Goal: Task Accomplishment & Management: Complete application form

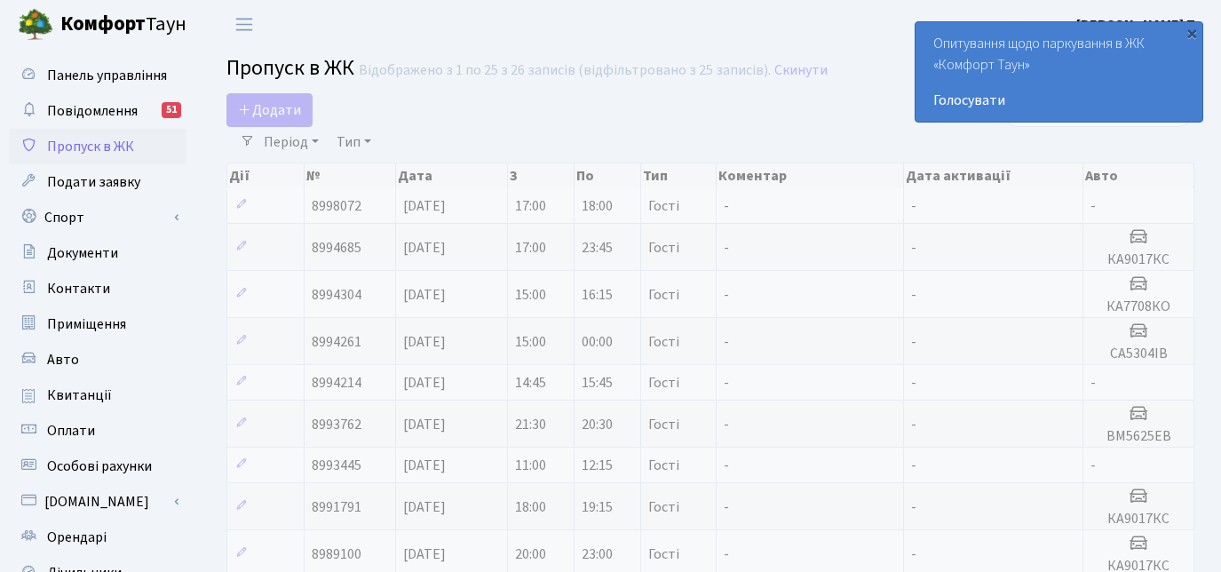
select select "25"
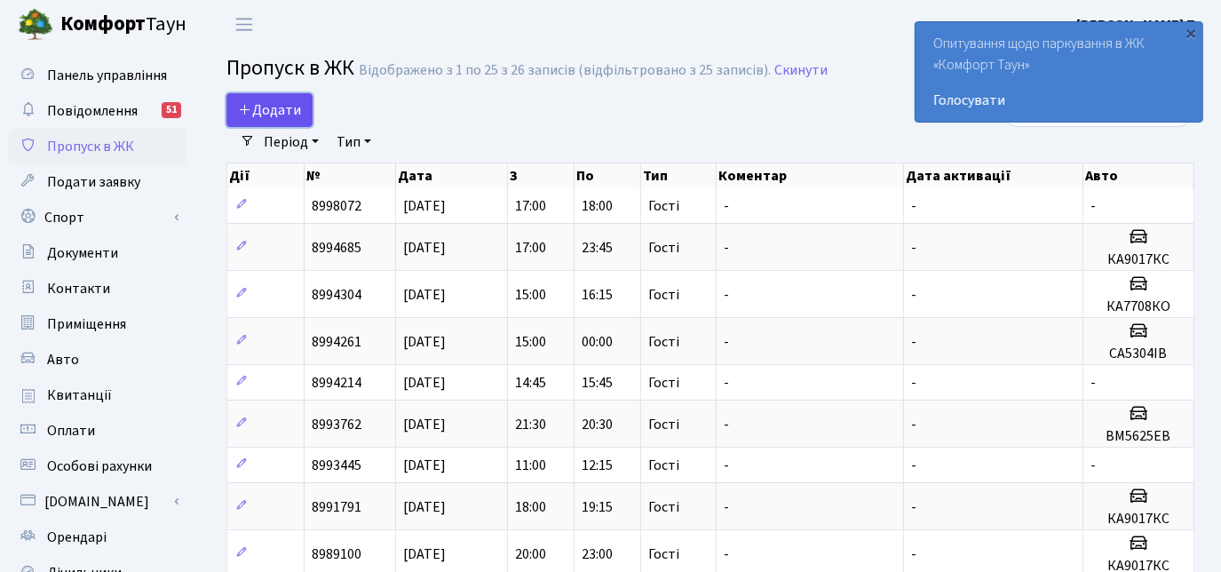
click at [269, 105] on span "Додати" at bounding box center [269, 110] width 63 height 20
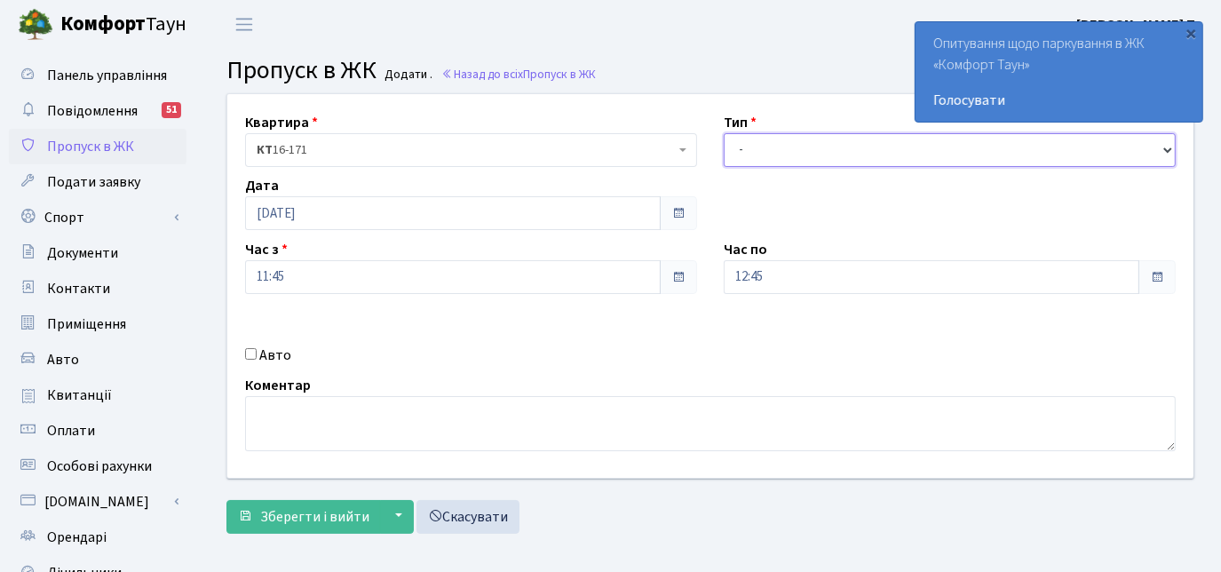
click at [767, 152] on select "- Доставка Таксі Гості Сервіс" at bounding box center [950, 150] width 452 height 34
select select "3"
click at [724, 133] on select "- Доставка Таксі Гості Сервіс" at bounding box center [950, 150] width 452 height 34
click at [250, 353] on input "Авто" at bounding box center [251, 354] width 12 height 12
checkbox input "true"
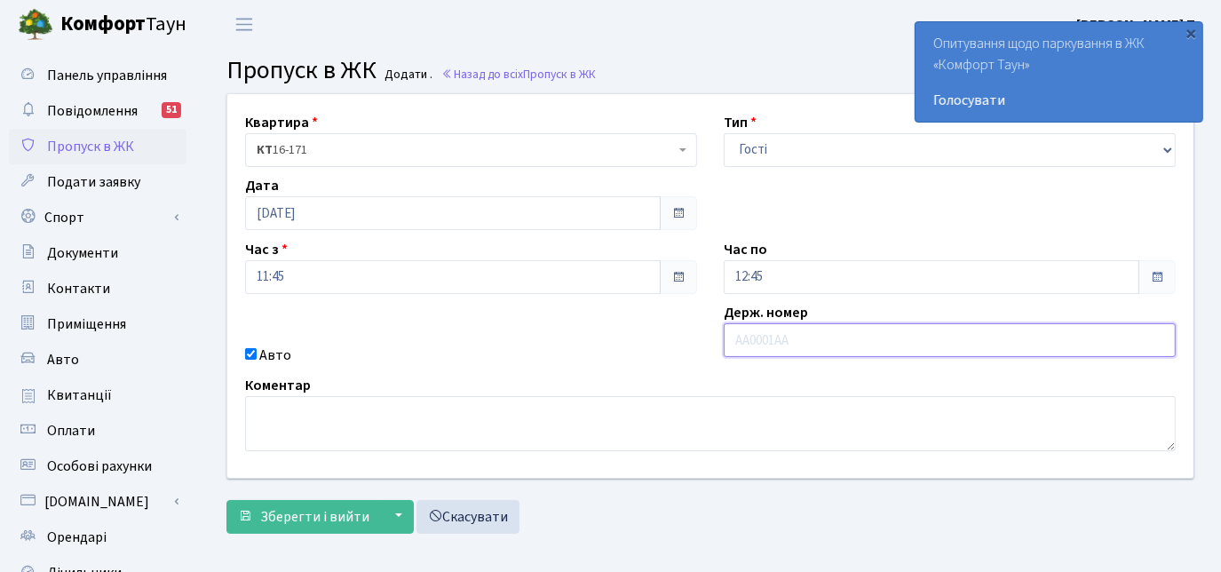
click at [840, 345] on input "text" at bounding box center [950, 340] width 452 height 34
type input "ВН2444БН"
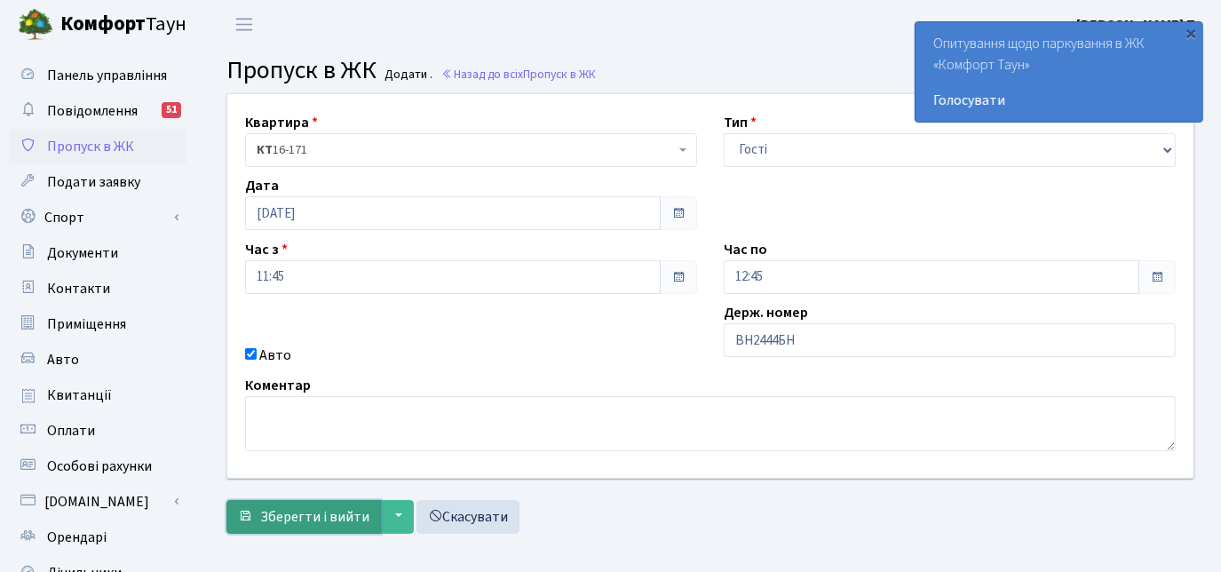
click at [306, 504] on button "Зберегти і вийти" at bounding box center [303, 517] width 155 height 34
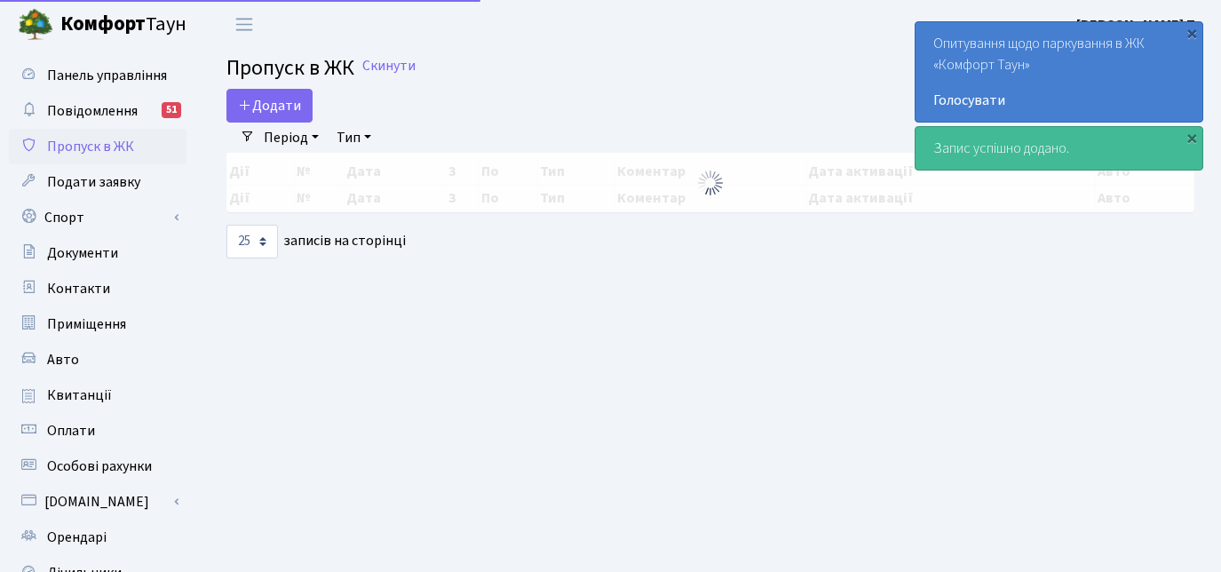
select select "25"
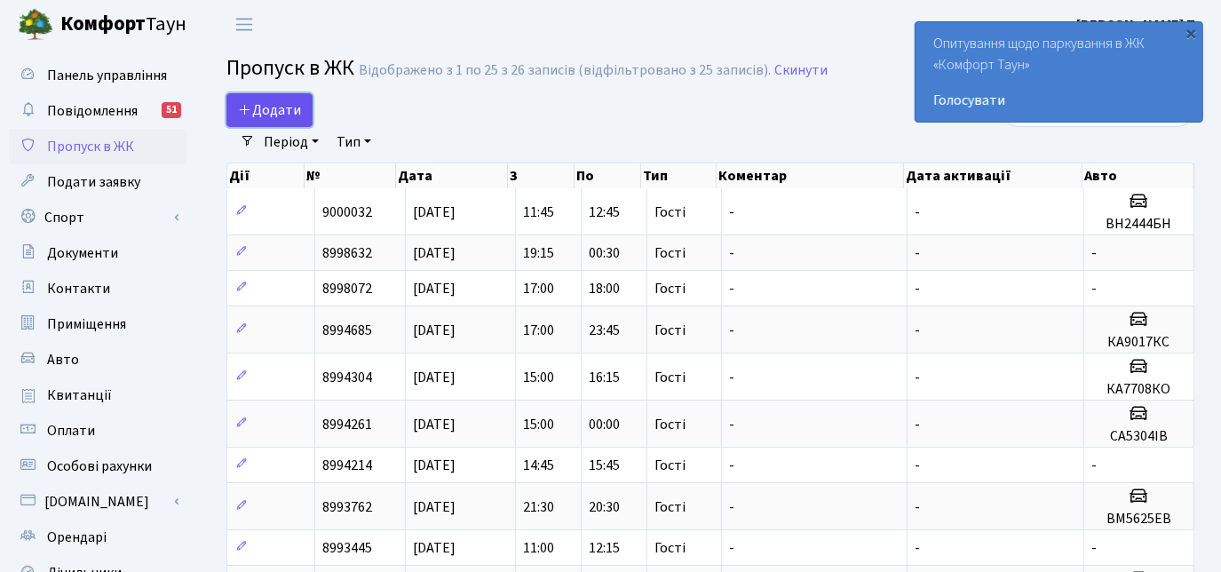
click at [259, 110] on span "Додати" at bounding box center [269, 110] width 63 height 20
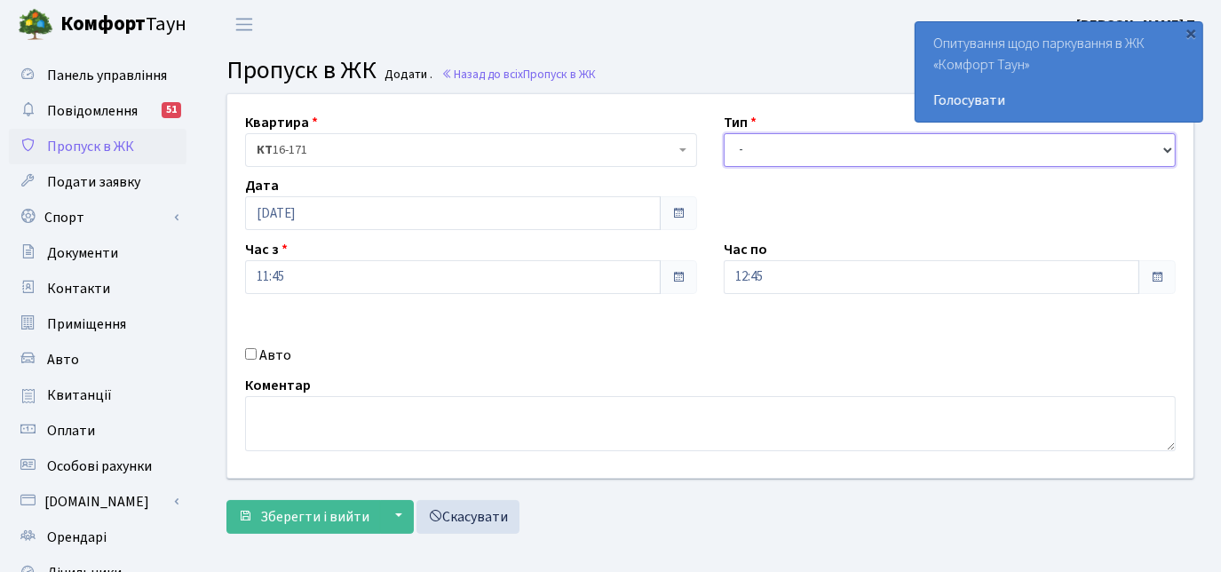
click at [761, 153] on select "- Доставка Таксі Гості Сервіс" at bounding box center [950, 150] width 452 height 34
select select "3"
click at [724, 133] on select "- Доставка Таксі Гості Сервіс" at bounding box center [950, 150] width 452 height 34
click at [252, 353] on input "Авто" at bounding box center [251, 354] width 12 height 12
checkbox input "true"
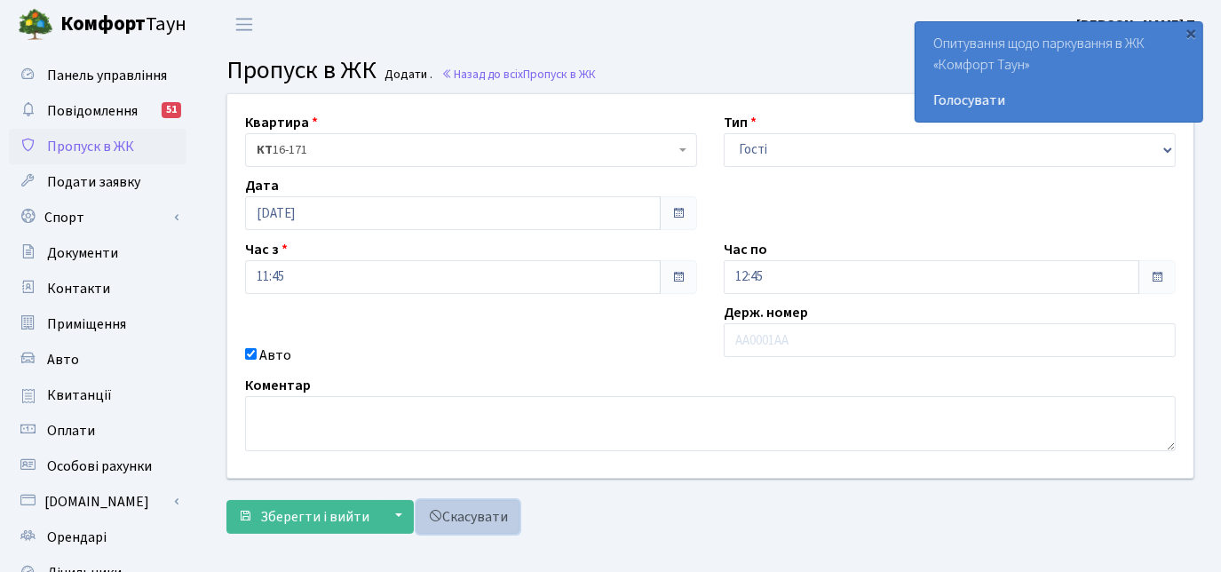
click at [457, 519] on link "Скасувати" at bounding box center [467, 517] width 103 height 34
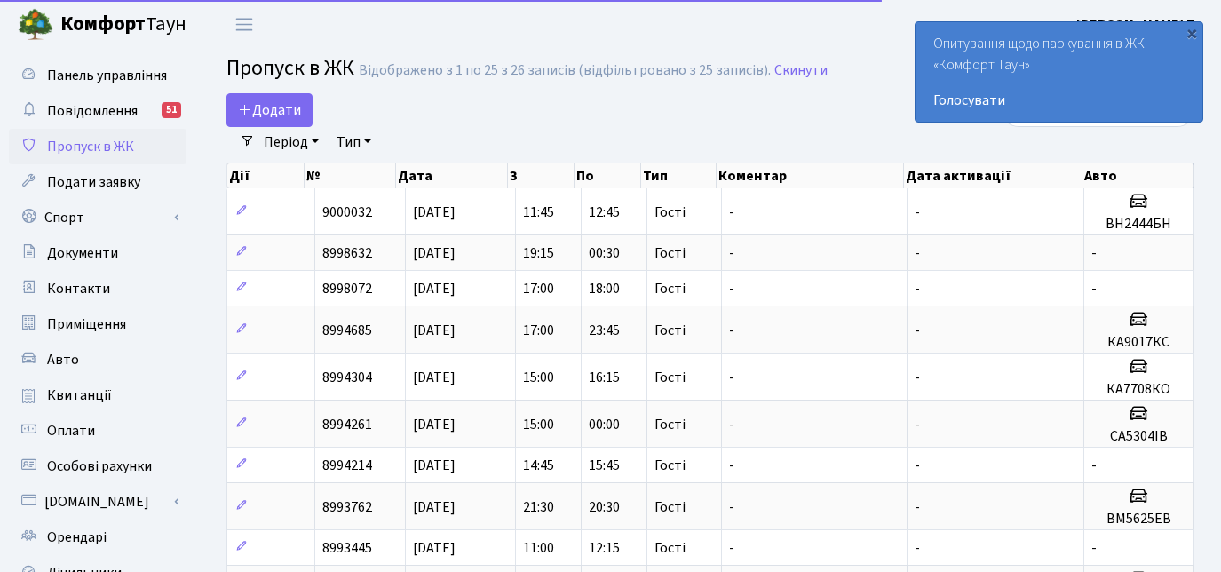
select select "25"
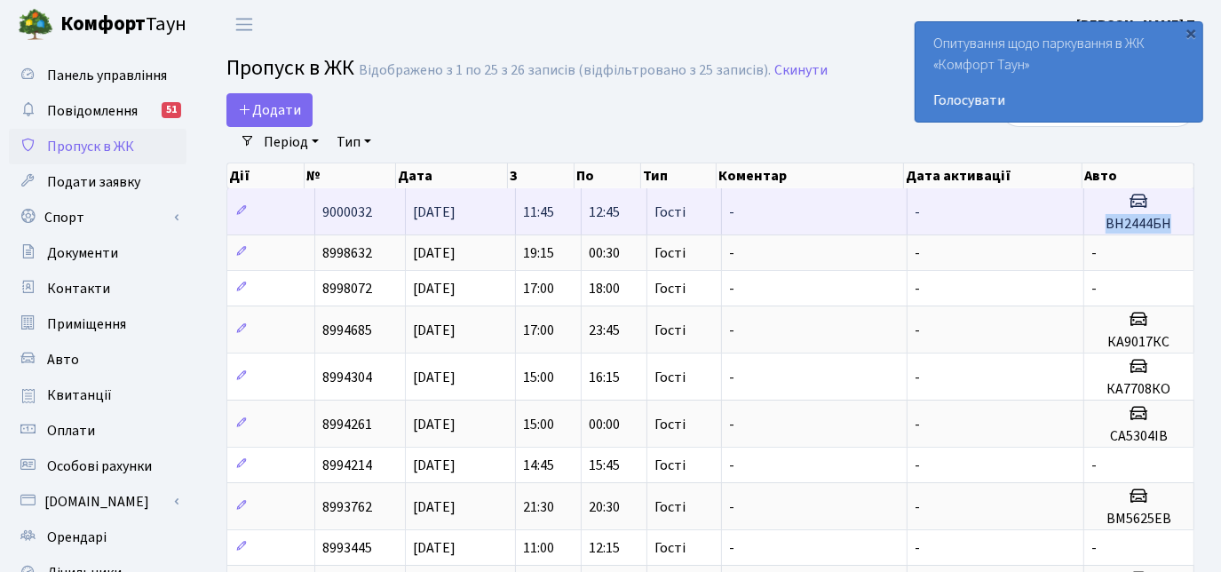
drag, startPoint x: 1103, startPoint y: 222, endPoint x: 1170, endPoint y: 226, distance: 66.7
click at [1170, 226] on h5 "ВН2444БН" at bounding box center [1138, 224] width 95 height 17
drag, startPoint x: 1170, startPoint y: 226, endPoint x: 1142, endPoint y: 225, distance: 27.5
copy h5 "ВН2444БН"
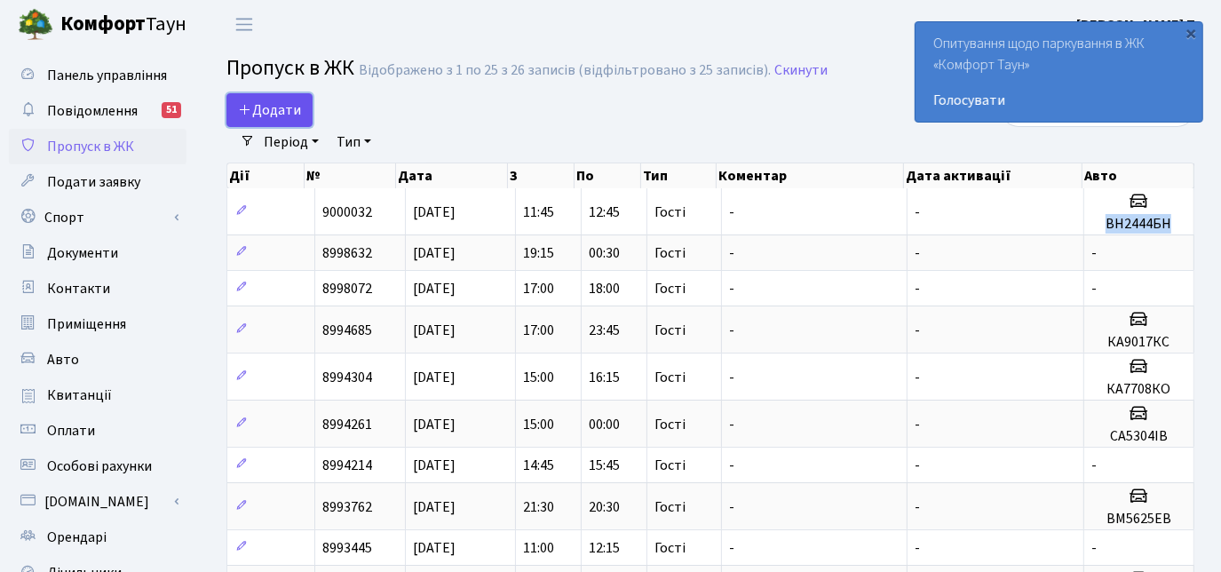
click at [264, 101] on span "Додати" at bounding box center [269, 110] width 63 height 20
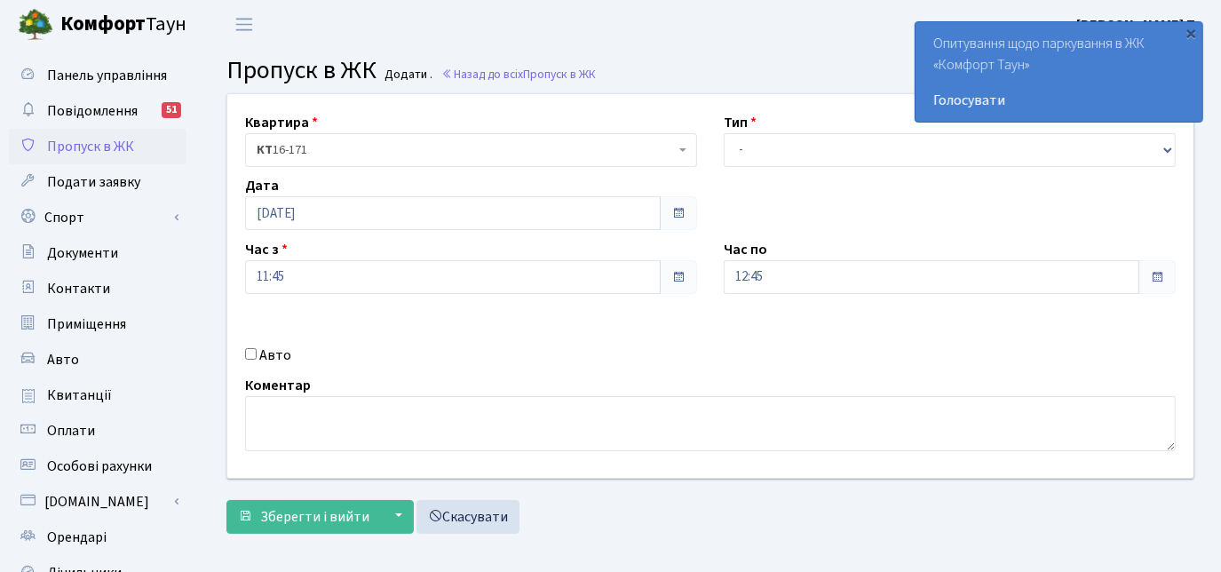
select select "3"
click at [724, 133] on select "- Доставка Таксі Гості Сервіс" at bounding box center [950, 150] width 452 height 34
click at [253, 357] on input "Авто" at bounding box center [251, 354] width 12 height 12
checkbox input "true"
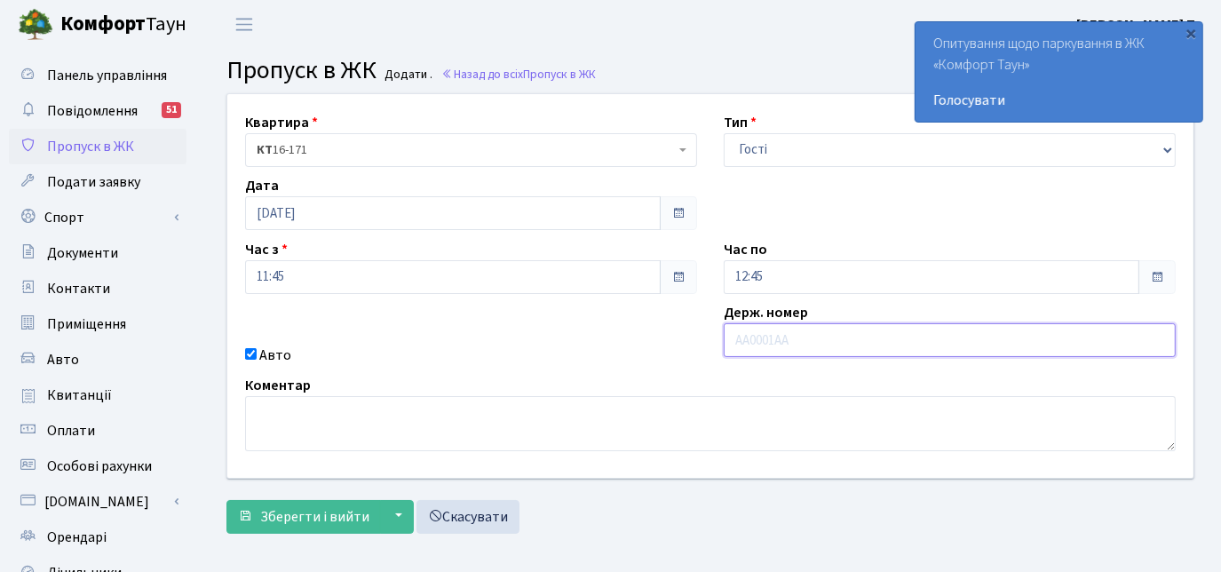
click at [786, 337] on input "text" at bounding box center [950, 340] width 452 height 34
paste input "ВН2444БН"
click at [785, 338] on input "ВН2444БН" at bounding box center [950, 340] width 452 height 34
type input "ВН2444ВН"
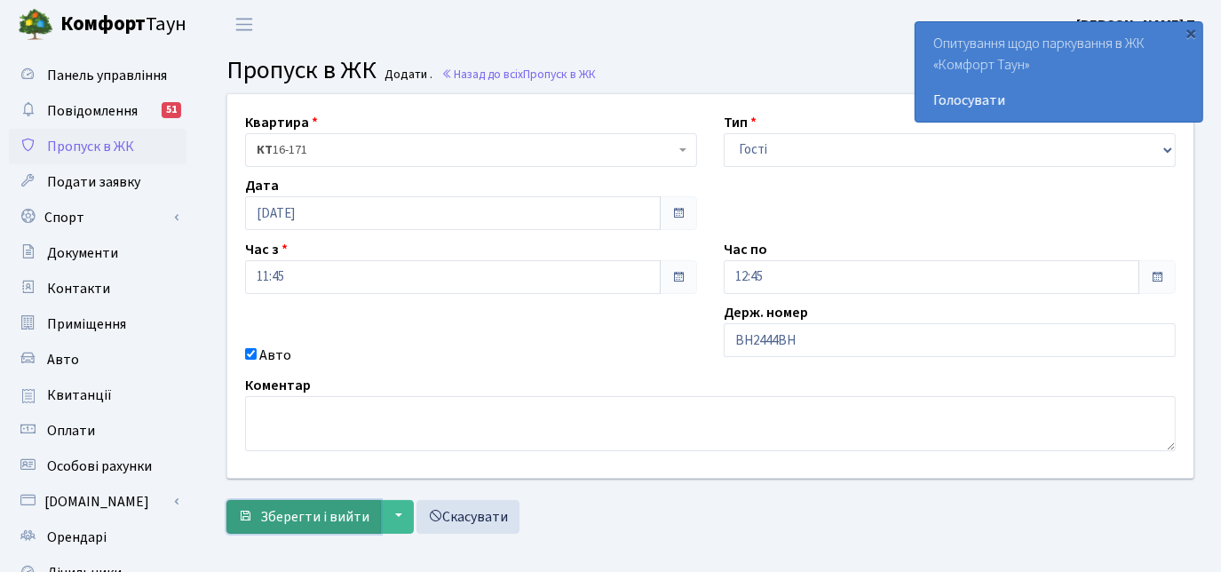
click at [283, 518] on span "Зберегти і вийти" at bounding box center [314, 517] width 109 height 20
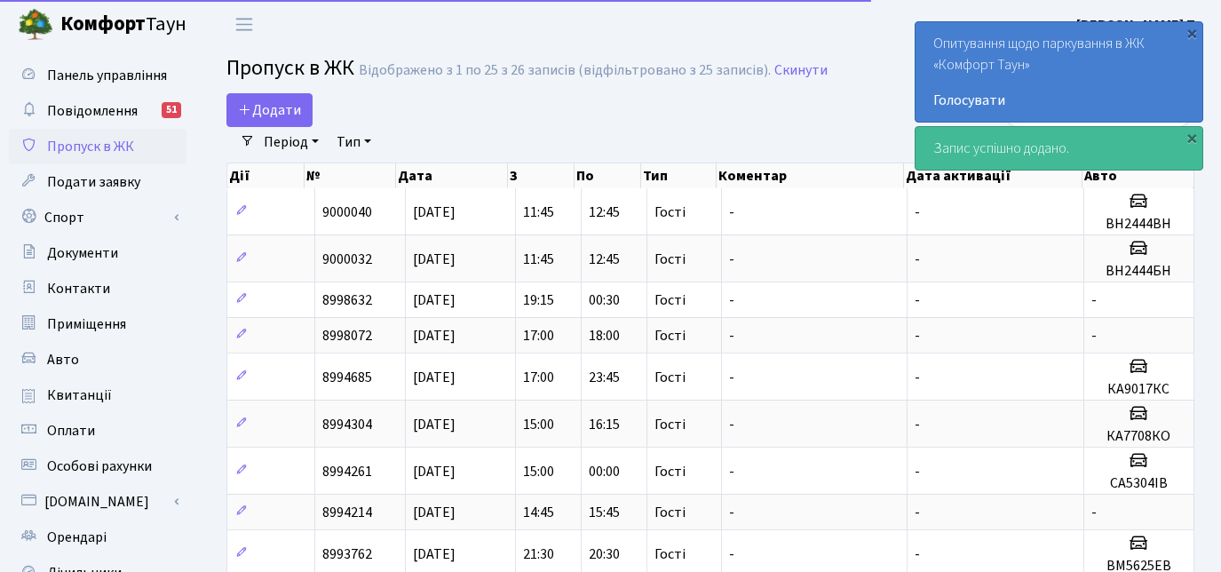
select select "25"
